Goal: Navigation & Orientation: Find specific page/section

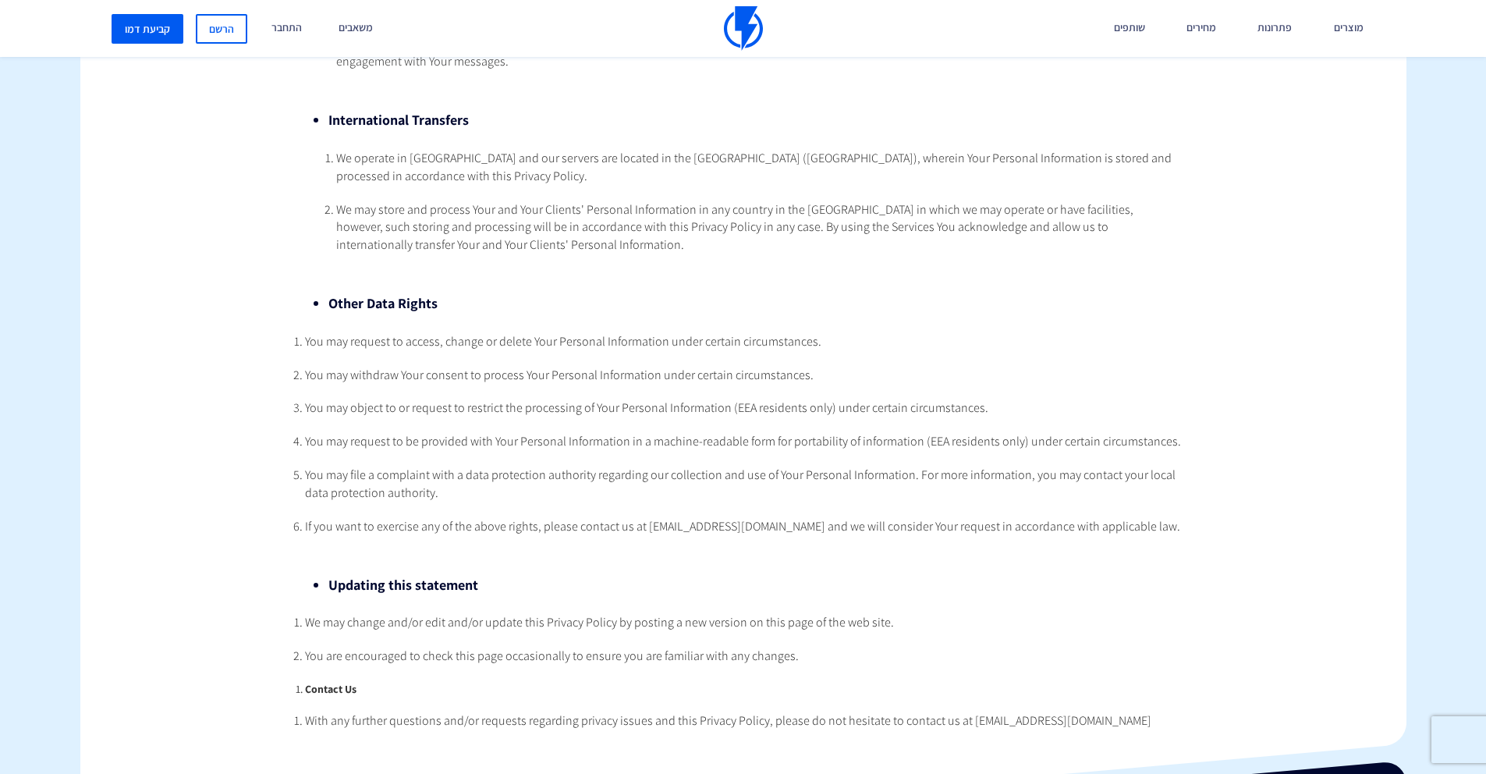
scroll to position [3009, 0]
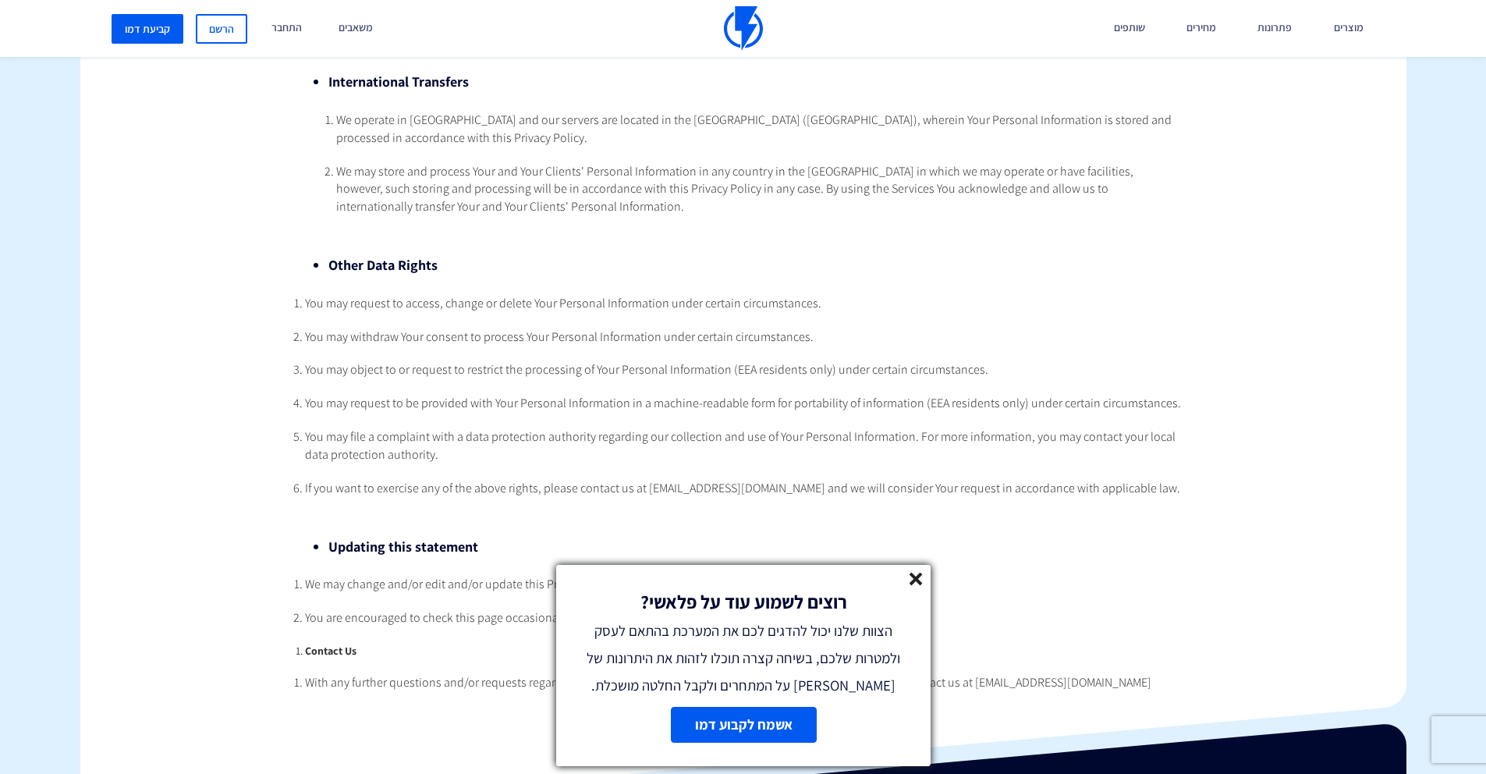
click at [553, 255] on li "Other Data Rights" at bounding box center [742, 265] width 829 height 20
click at [916, 581] on line at bounding box center [916, 578] width 11 height 11
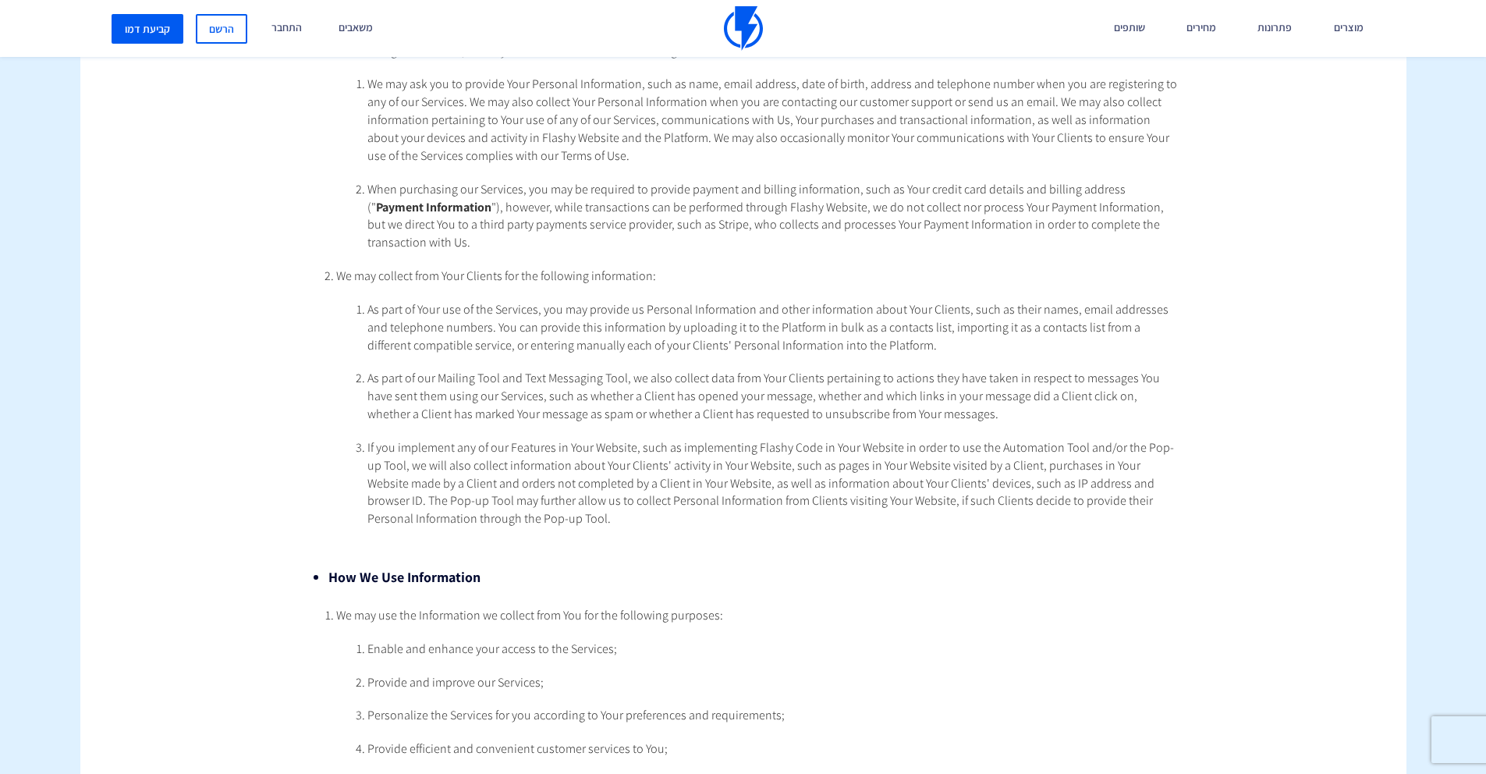
scroll to position [0, 0]
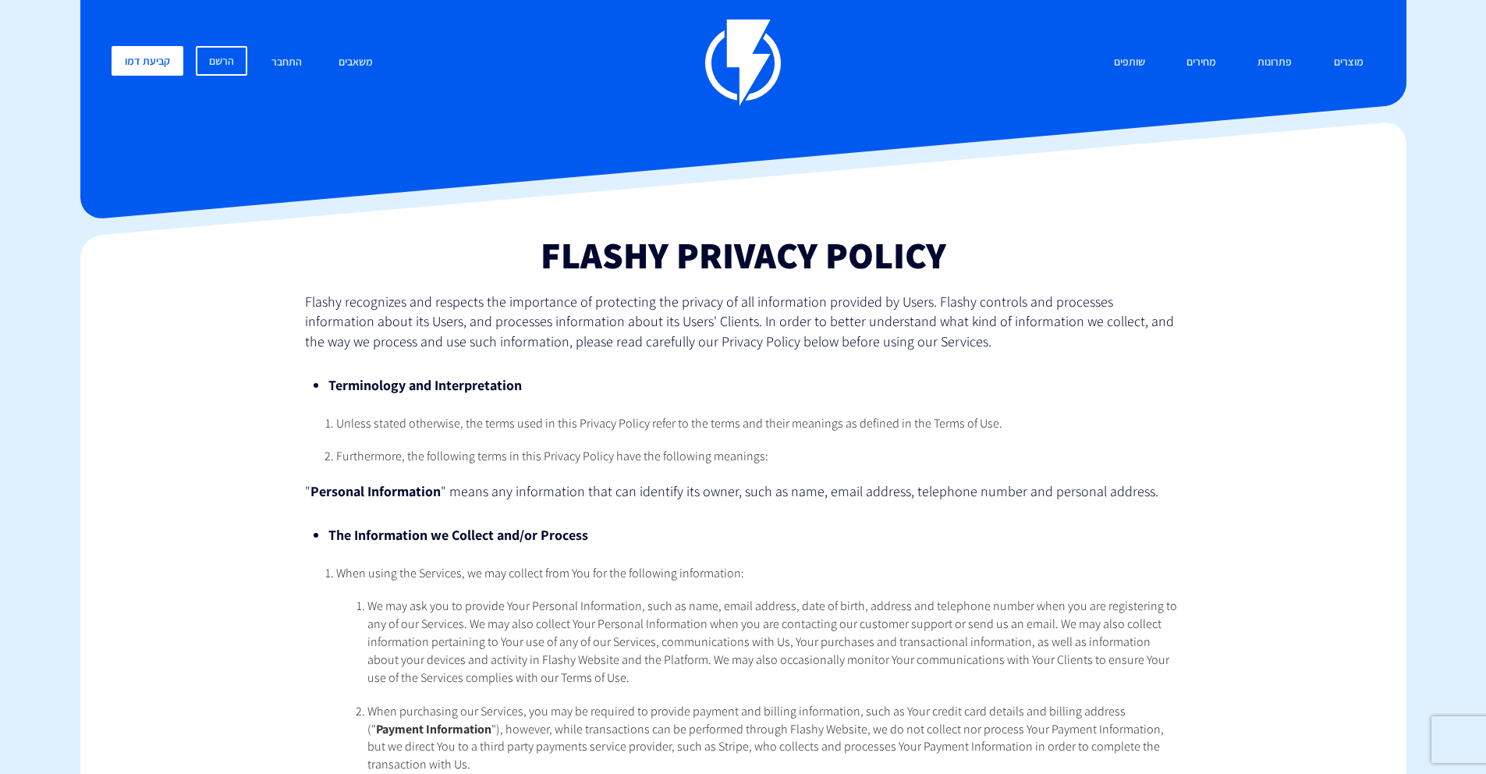
click at [680, 80] on div "מוצרים שיווק אוטומטי הפכו את השיווק לאוטומטי דיוור אלקטרוני שלחו את המסר הנכון …" at bounding box center [743, 63] width 1287 height 87
click at [753, 63] on img at bounding box center [743, 63] width 76 height 87
